Goal: Task Accomplishment & Management: Manage account settings

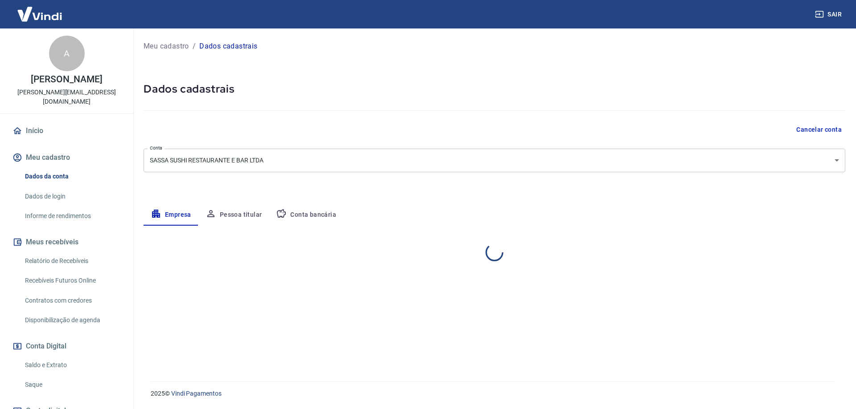
select select "SP"
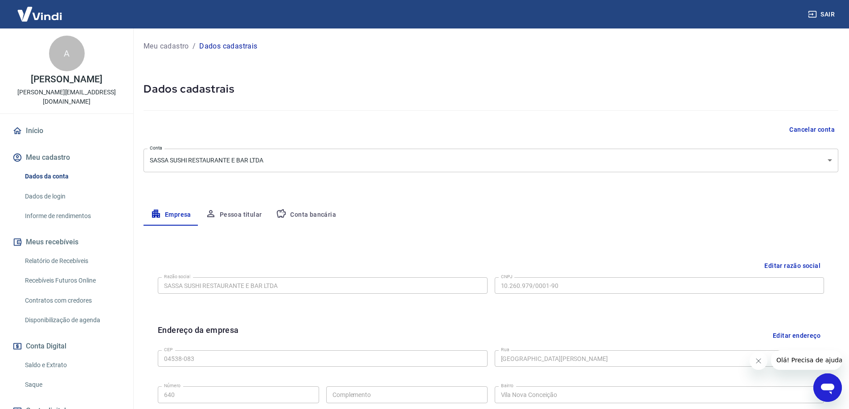
click at [25, 376] on link "Saque" at bounding box center [71, 385] width 101 height 18
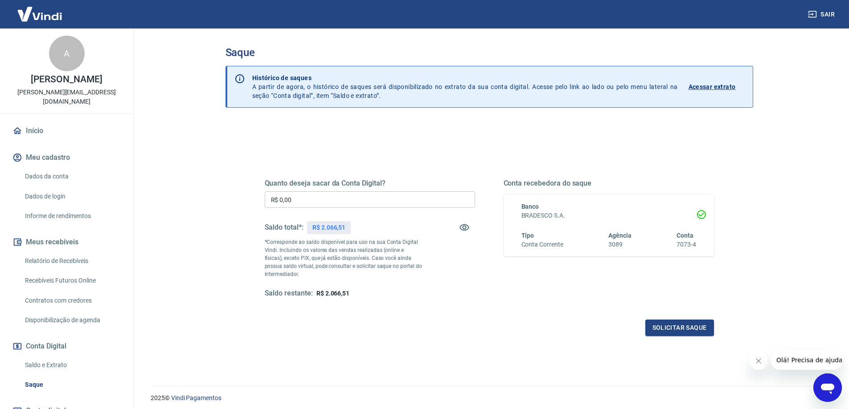
click at [309, 200] on input "R$ 0,00" at bounding box center [370, 200] width 210 height 16
type input "R$ 2.000,00"
click at [662, 320] on button "Solicitar saque" at bounding box center [679, 328] width 69 height 16
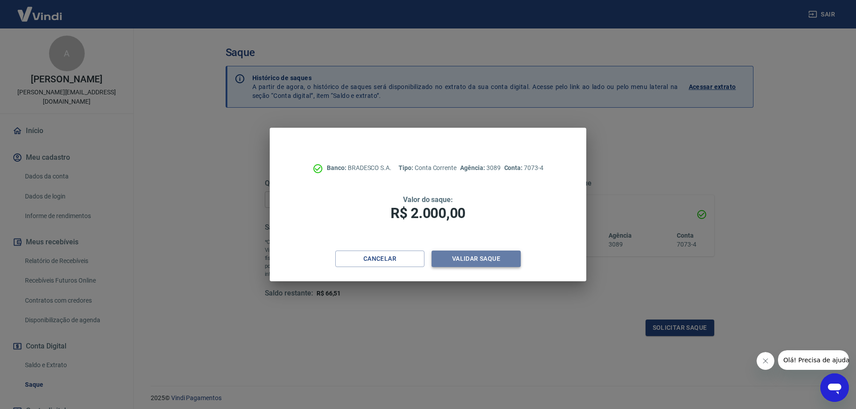
click at [479, 258] on button "Validar saque" at bounding box center [475, 259] width 89 height 16
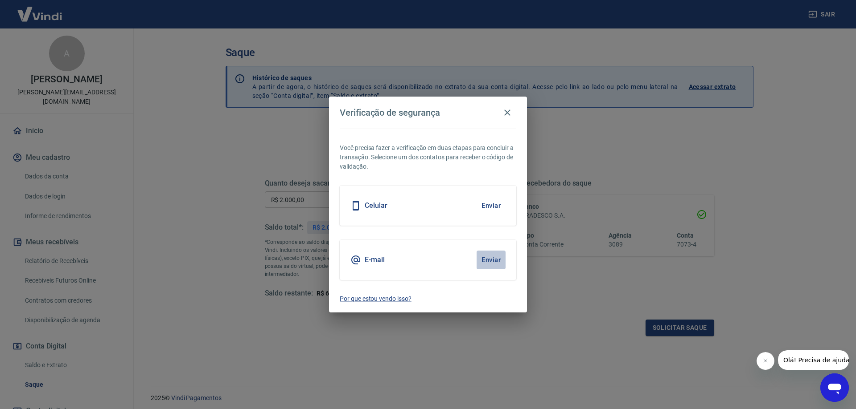
click at [486, 262] on button "Enviar" at bounding box center [490, 260] width 29 height 19
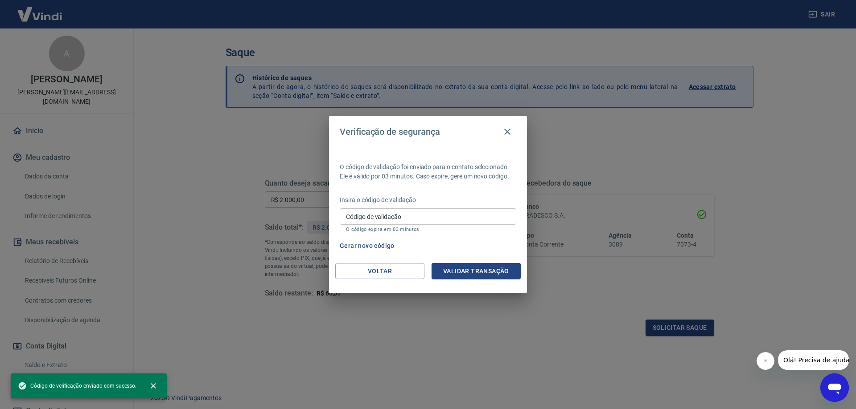
click at [463, 217] on input "Código de validação" at bounding box center [428, 217] width 176 height 16
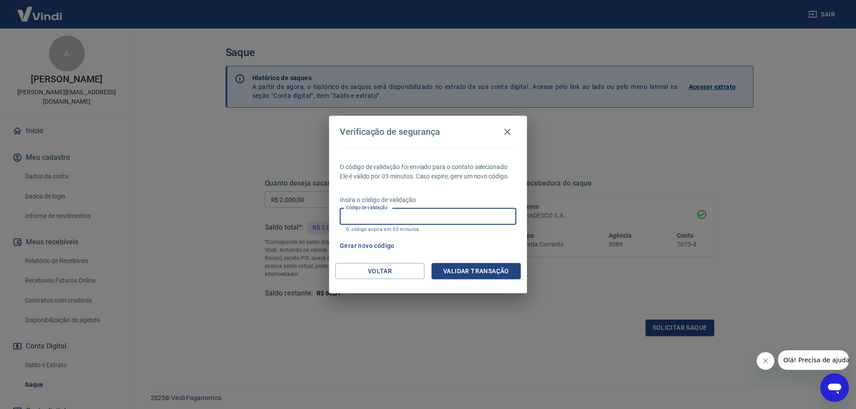
paste input "402371"
type input "402371"
click at [481, 282] on div "Voltar Validar transação" at bounding box center [428, 278] width 198 height 31
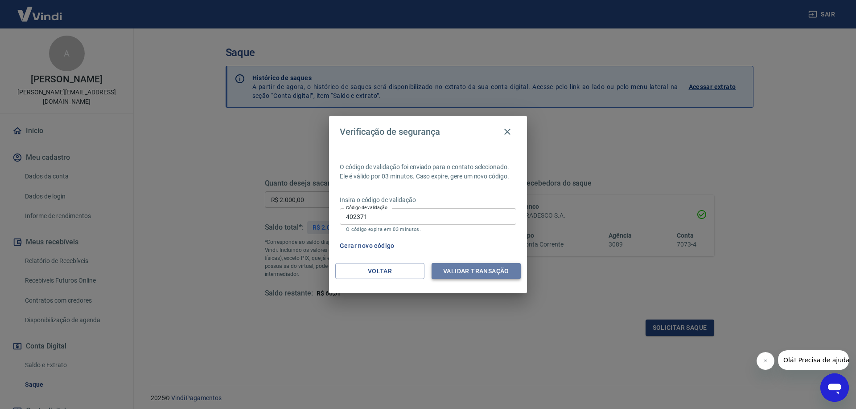
click at [480, 269] on button "Validar transação" at bounding box center [475, 271] width 89 height 16
